Goal: Information Seeking & Learning: Learn about a topic

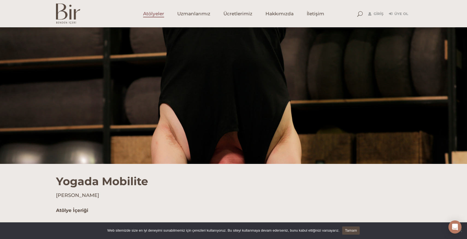
click at [155, 17] on span "Atölyeler" at bounding box center [153, 14] width 21 height 6
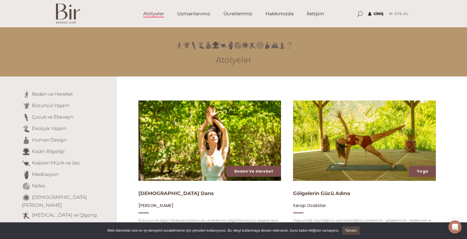
click at [379, 14] on link "Giriş" at bounding box center [375, 14] width 15 height 7
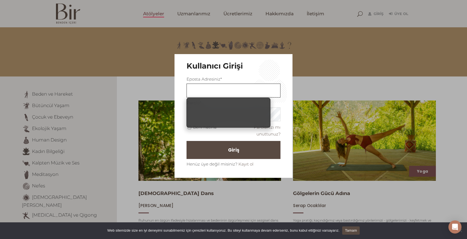
click at [203, 89] on input "text" at bounding box center [234, 91] width 94 height 14
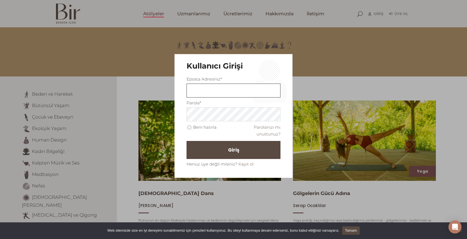
type input "m.merve.beder@gmail.com"
click at [236, 146] on span "Giriş" at bounding box center [235, 149] width 11 height 9
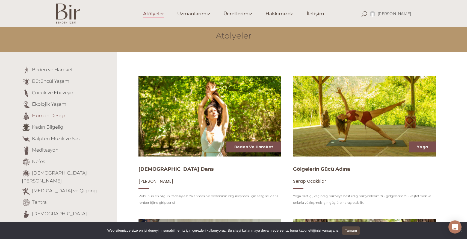
scroll to position [20, 0]
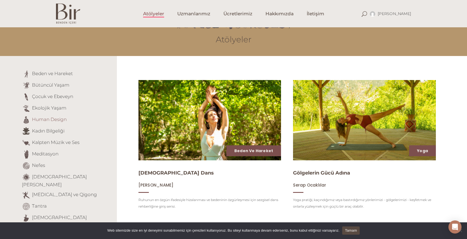
click at [54, 119] on link "Human Design" at bounding box center [49, 119] width 35 height 5
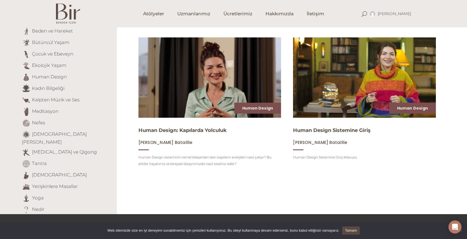
scroll to position [65, 0]
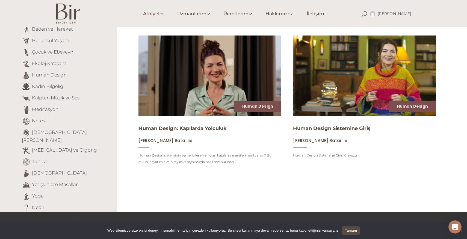
click at [347, 86] on img at bounding box center [364, 75] width 147 height 83
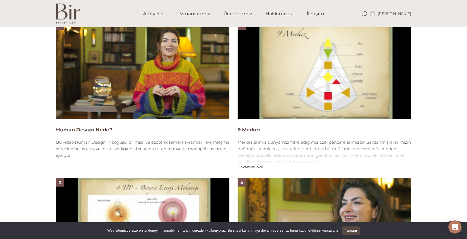
scroll to position [371, 0]
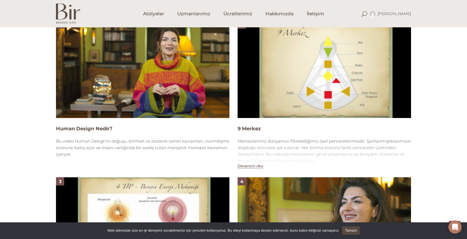
click at [157, 70] on img at bounding box center [142, 68] width 173 height 97
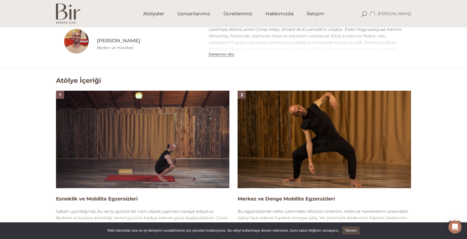
scroll to position [302, 0]
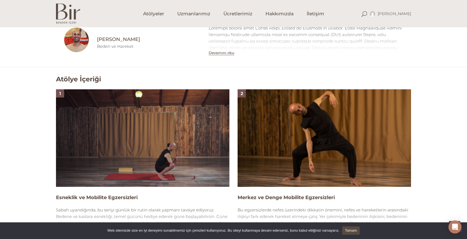
click at [221, 53] on button "Devamını oku" at bounding box center [222, 53] width 26 height 5
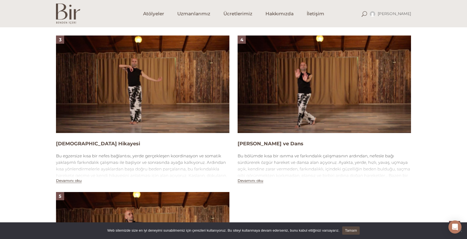
scroll to position [639, 0]
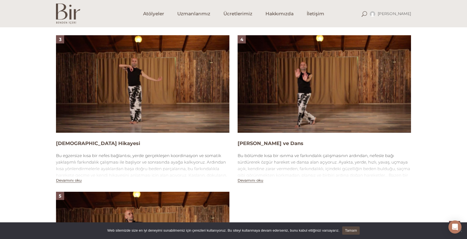
click at [264, 140] on h4 "[PERSON_NAME] ve Dans" at bounding box center [324, 143] width 173 height 7
click at [252, 178] on button "Devamını oku" at bounding box center [251, 180] width 26 height 5
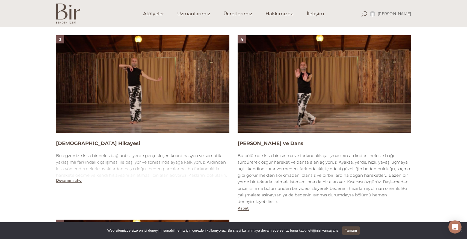
click at [254, 140] on h4 "Özgür Hareket ve Dans" at bounding box center [324, 143] width 173 height 7
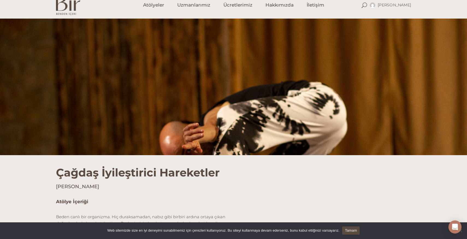
scroll to position [0, 0]
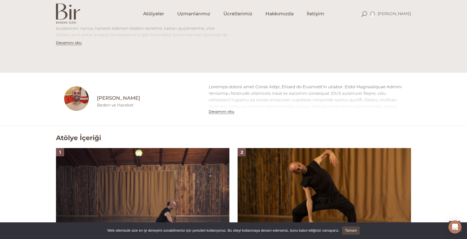
scroll to position [251, 0]
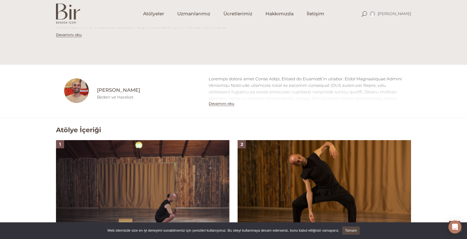
click at [72, 128] on h2 "Atölye İçeriği" at bounding box center [78, 130] width 45 height 8
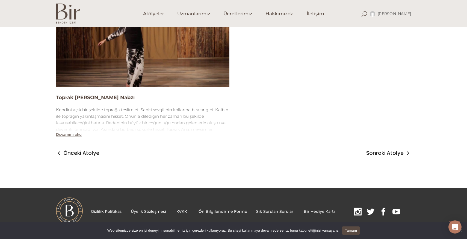
scroll to position [717, 0]
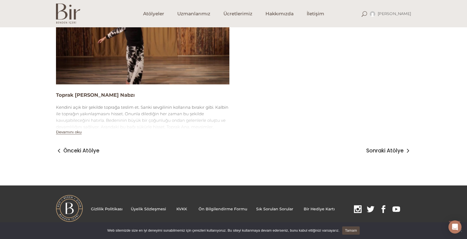
click at [69, 132] on button "Devamını oku" at bounding box center [69, 132] width 26 height 5
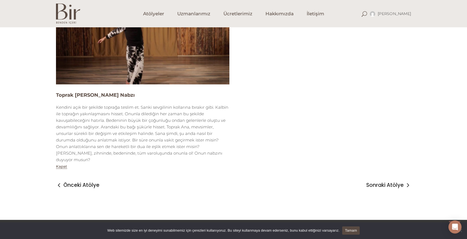
click at [79, 97] on h4 "Toprak Ananın Nabzı" at bounding box center [142, 95] width 173 height 7
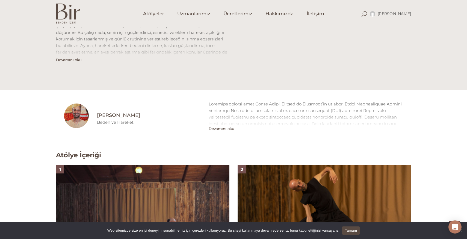
scroll to position [225, 0]
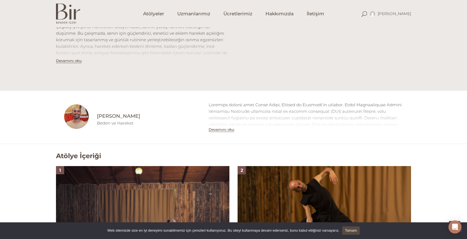
click at [75, 119] on img at bounding box center [76, 116] width 25 height 25
click at [223, 130] on button "Devamını oku" at bounding box center [222, 129] width 26 height 5
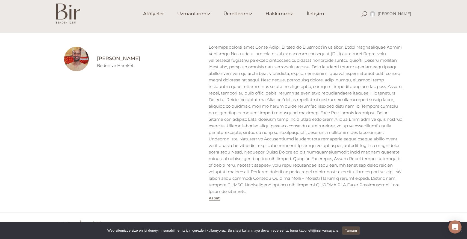
scroll to position [271, 0]
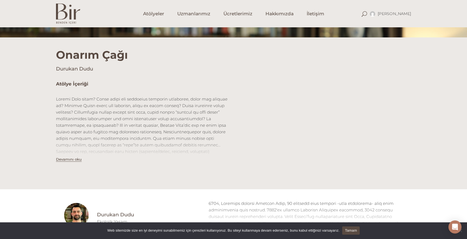
scroll to position [129, 0]
